Goal: Transaction & Acquisition: Purchase product/service

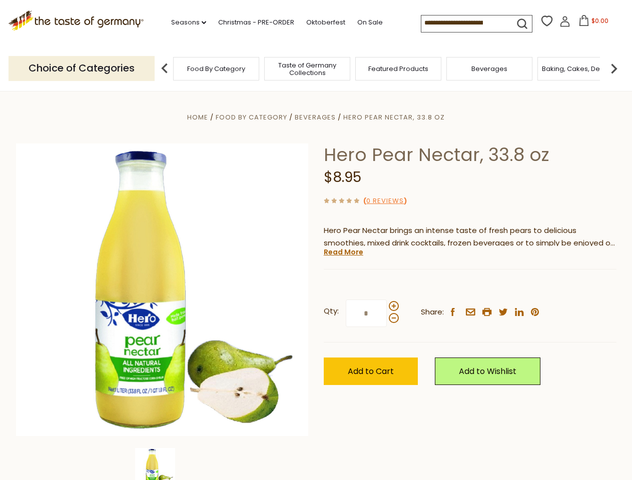
click at [316, 240] on div "Home Food By Category [GEOGRAPHIC_DATA] Hero Pear Nectar, 33.8 oz Hero Pear Nec…" at bounding box center [316, 303] width 615 height 385
click at [185, 23] on link "Seasons dropdown_arrow" at bounding box center [188, 22] width 35 height 11
click at [464, 23] on input at bounding box center [463, 23] width 85 height 14
click at [591, 24] on span "$0.00" at bounding box center [599, 21] width 17 height 9
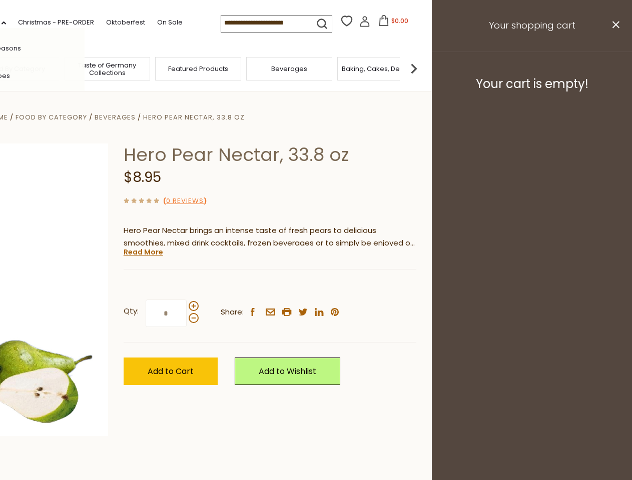
click at [85, 68] on div "All Seasons Recipes Game Day [DATE] [DATE] [DATE][PERSON_NAME] [DATE] Springfes…" at bounding box center [28, 240] width 114 height 424
click at [424, 68] on img at bounding box center [414, 69] width 20 height 20
click at [316, 286] on div "Qty: * Share: facebook email printer twitter linkedin pinterest" at bounding box center [270, 314] width 293 height 58
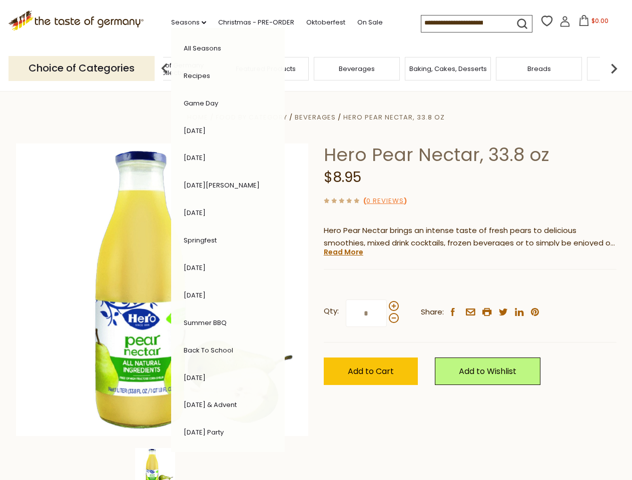
click at [162, 464] on img at bounding box center [155, 468] width 40 height 40
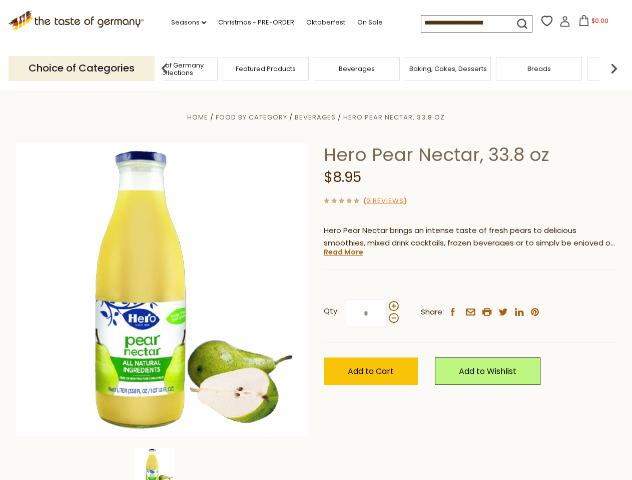
click at [162, 464] on img at bounding box center [155, 468] width 40 height 40
click at [343, 252] on link "Read More" at bounding box center [344, 252] width 40 height 10
